Goal: Check status: Check status

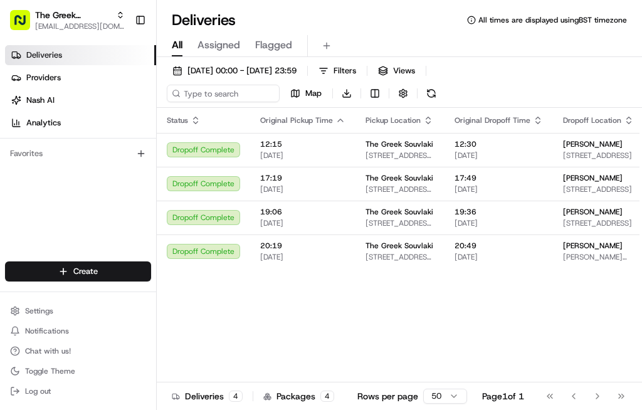
click at [488, 149] on span "12:30" at bounding box center [498, 144] width 88 height 10
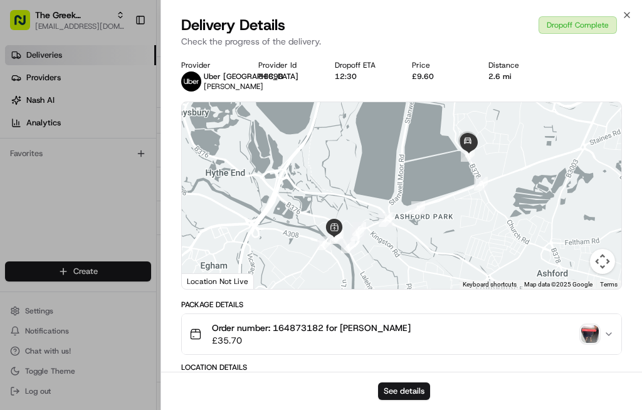
click at [111, 236] on div at bounding box center [321, 205] width 642 height 410
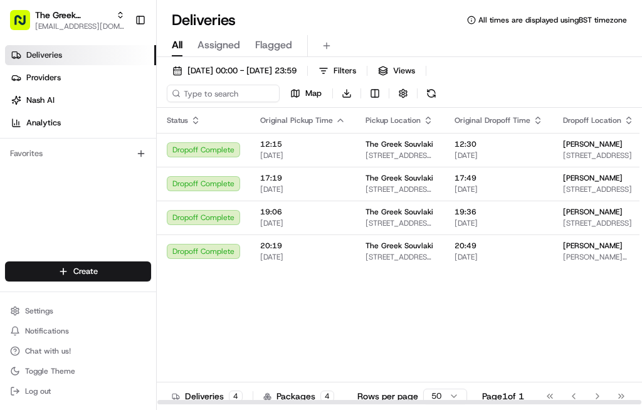
click at [476, 183] on span "17:49" at bounding box center [498, 178] width 88 height 10
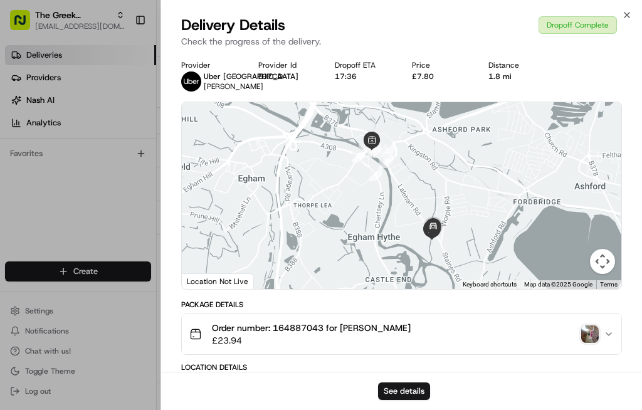
click at [88, 226] on div at bounding box center [321, 205] width 642 height 410
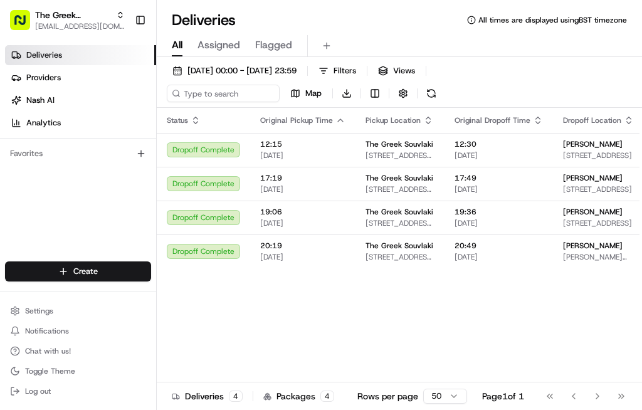
click at [474, 228] on span "[DATE]" at bounding box center [498, 223] width 88 height 10
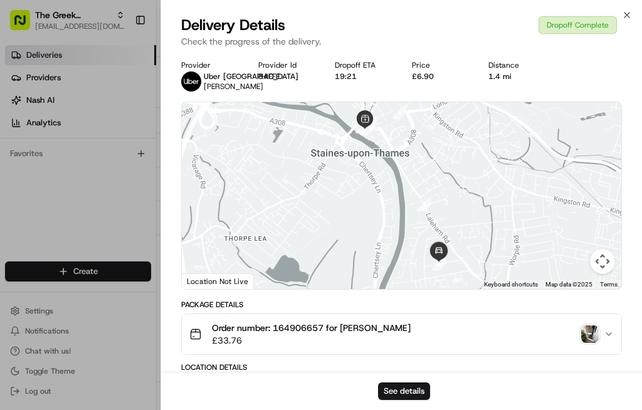
click at [101, 171] on div at bounding box center [321, 205] width 642 height 410
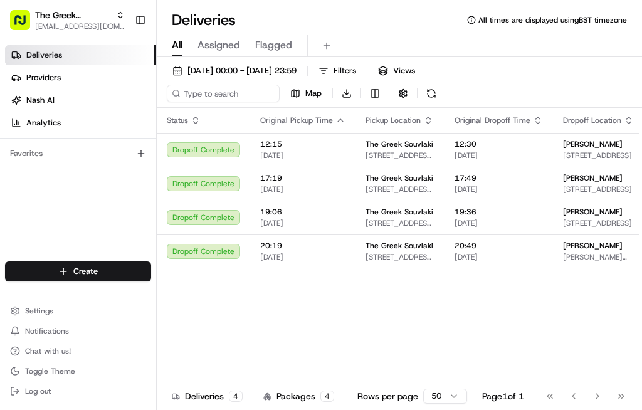
click at [464, 251] on span "20:49" at bounding box center [498, 246] width 88 height 10
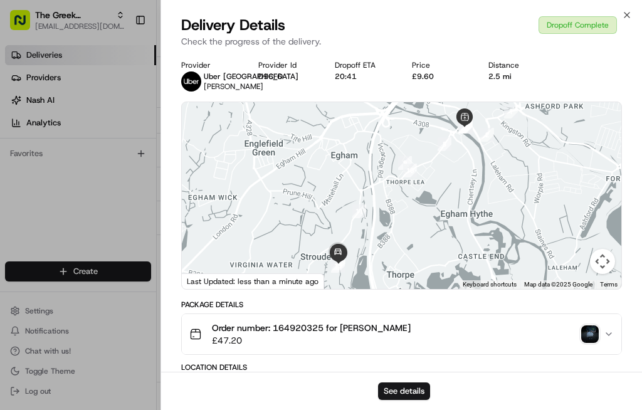
click at [133, 211] on div at bounding box center [321, 205] width 642 height 410
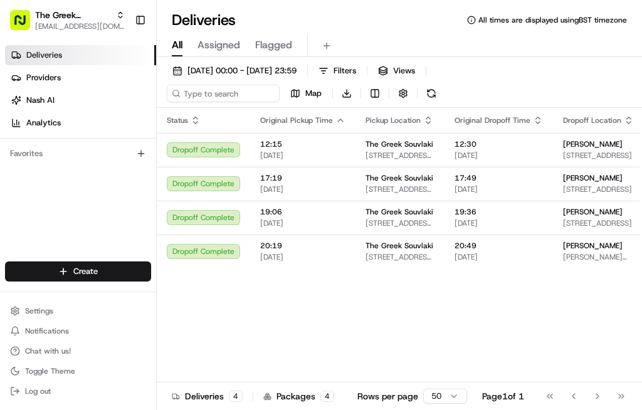
click at [470, 217] on span "19:36" at bounding box center [498, 212] width 88 height 10
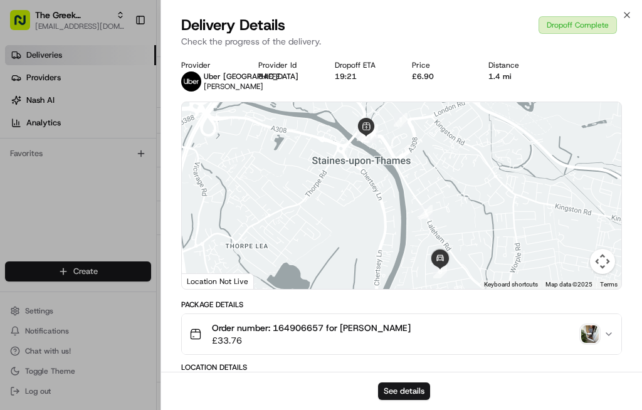
click at [115, 206] on div at bounding box center [321, 205] width 642 height 410
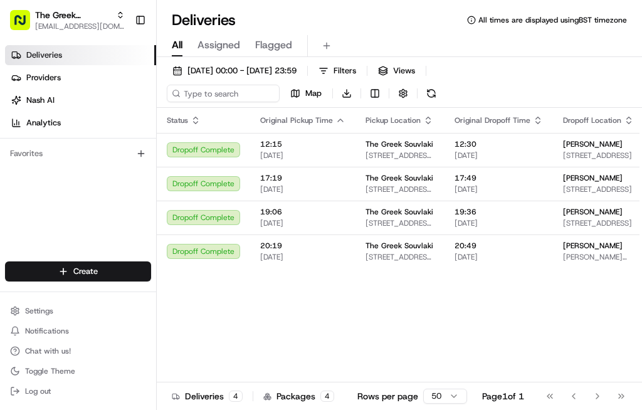
click at [466, 194] on span "[DATE]" at bounding box center [498, 189] width 88 height 10
